Goal: Information Seeking & Learning: Learn about a topic

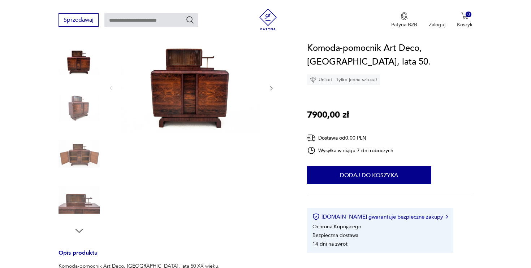
click at [80, 100] on img at bounding box center [79, 108] width 41 height 41
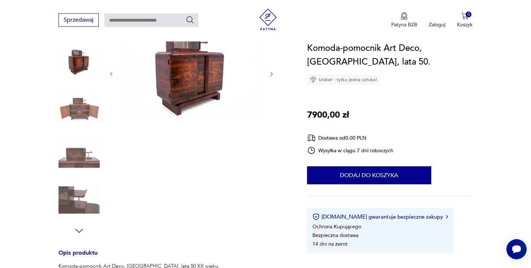
click at [76, 129] on div at bounding box center [79, 109] width 41 height 43
click at [91, 153] on img at bounding box center [79, 154] width 41 height 41
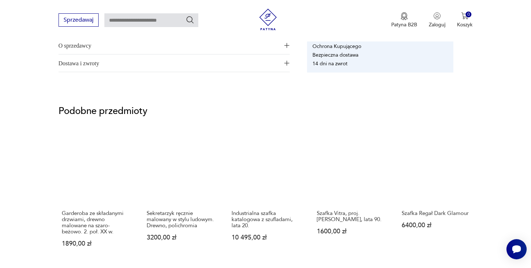
scroll to position [522, 0]
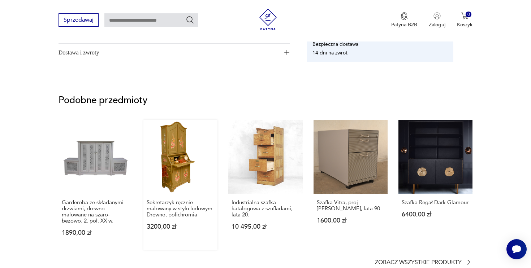
click at [172, 137] on link "Sekretarzyk ręcznie malowany w stylu ludowym. Drewno, polichromia 3200,00 zł" at bounding box center [180, 185] width 74 height 130
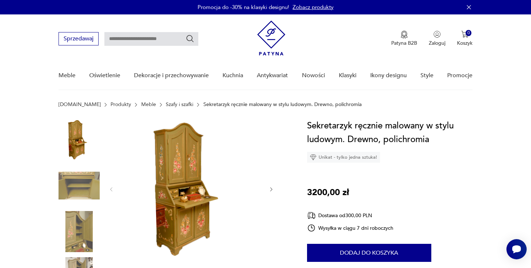
click at [272, 192] on icon "button" at bounding box center [271, 190] width 6 height 6
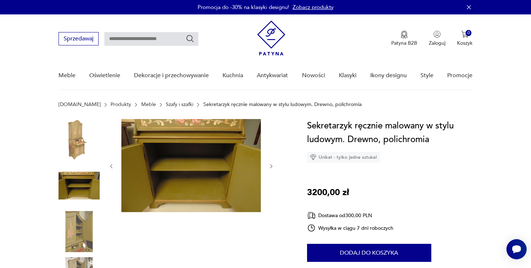
click at [272, 192] on div at bounding box center [191, 166] width 166 height 95
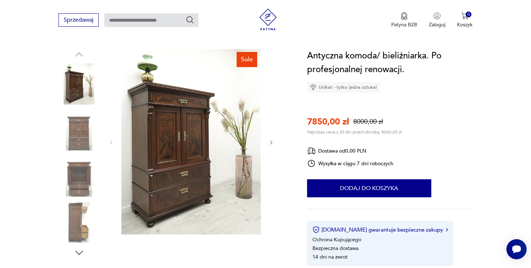
scroll to position [83, 0]
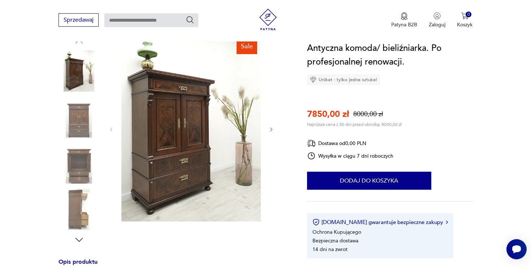
click at [271, 128] on icon "button" at bounding box center [271, 130] width 2 height 4
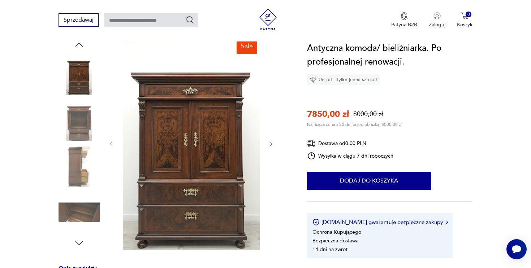
click at [270, 140] on div at bounding box center [191, 144] width 166 height 216
click at [271, 146] on icon "button" at bounding box center [271, 144] width 6 height 6
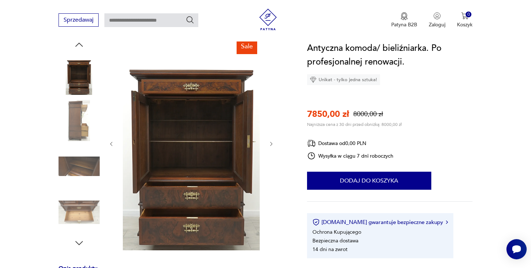
click at [271, 146] on icon "button" at bounding box center [271, 144] width 6 height 6
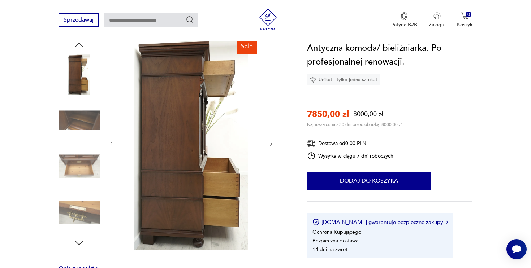
click at [271, 146] on icon "button" at bounding box center [271, 144] width 6 height 6
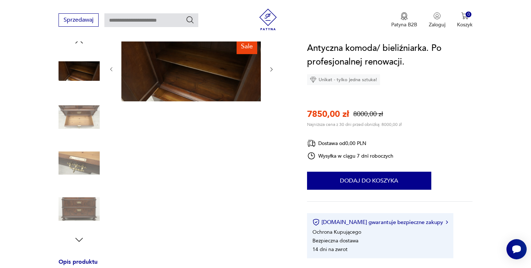
click at [271, 146] on div "Sale" at bounding box center [191, 141] width 166 height 210
click at [112, 66] on icon "button" at bounding box center [111, 69] width 6 height 6
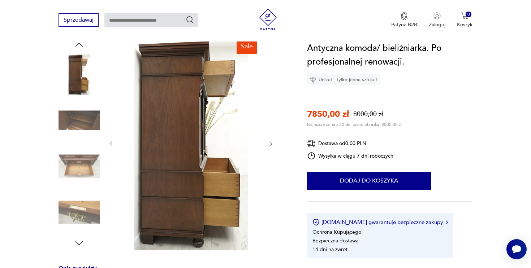
click at [112, 66] on div at bounding box center [191, 144] width 166 height 216
click at [77, 120] on img at bounding box center [79, 120] width 41 height 41
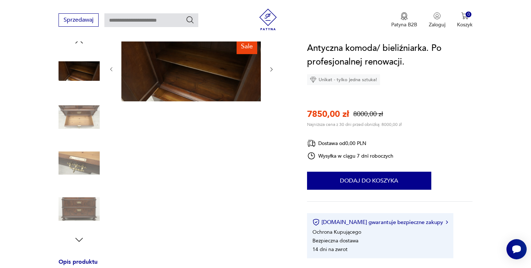
click at [75, 85] on img at bounding box center [79, 71] width 41 height 41
click at [78, 77] on img at bounding box center [79, 71] width 41 height 41
click at [81, 43] on icon "button" at bounding box center [79, 41] width 11 height 11
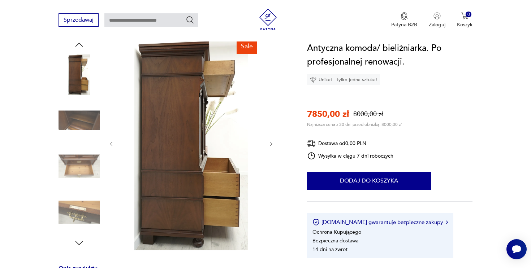
click at [81, 43] on icon "button" at bounding box center [79, 44] width 11 height 11
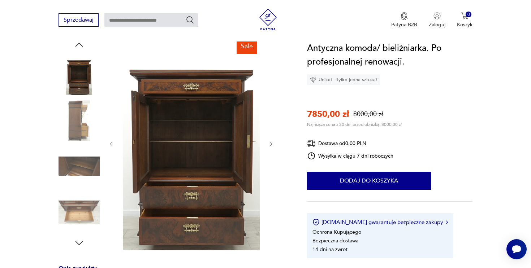
click at [81, 43] on icon "button" at bounding box center [79, 44] width 11 height 11
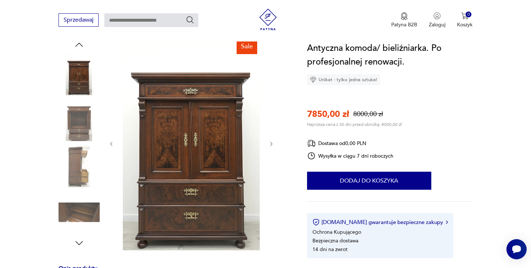
click at [81, 43] on icon "button" at bounding box center [79, 44] width 11 height 11
